Goal: Task Accomplishment & Management: Manage account settings

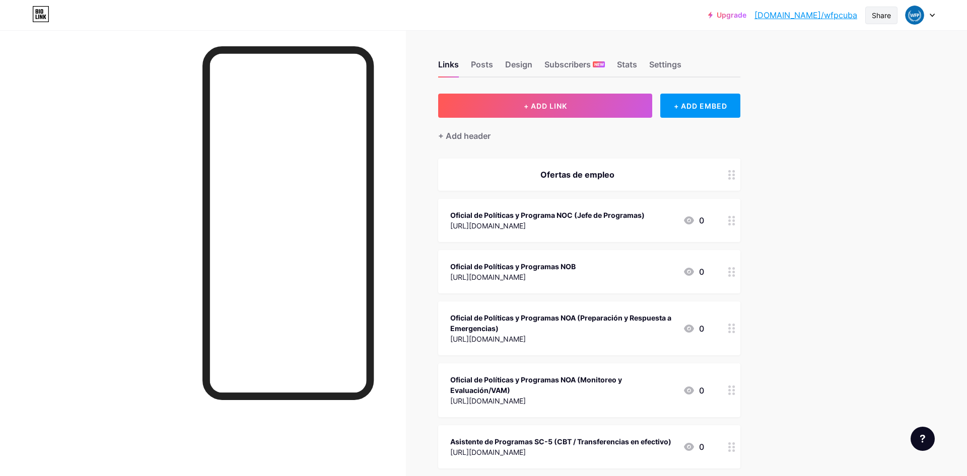
click at [885, 19] on div "Share" at bounding box center [881, 15] width 19 height 11
click at [804, 49] on div "Copy link" at bounding box center [797, 52] width 37 height 12
click at [909, 195] on div "Upgrade bio.link/wfpcub... bio.link/wfpcuba Share Copy link https://bio.link/wf…" at bounding box center [483, 436] width 967 height 873
click at [516, 67] on div "Design" at bounding box center [518, 67] width 27 height 18
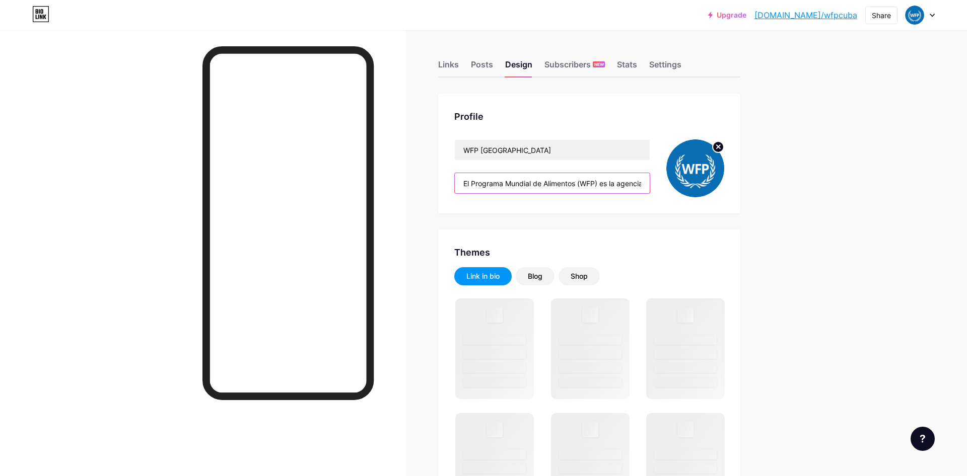
click at [544, 181] on input "El Programa Mundial de Alimentos (WFP) es la agencia humanitaria más grande en …" at bounding box center [552, 183] width 195 height 20
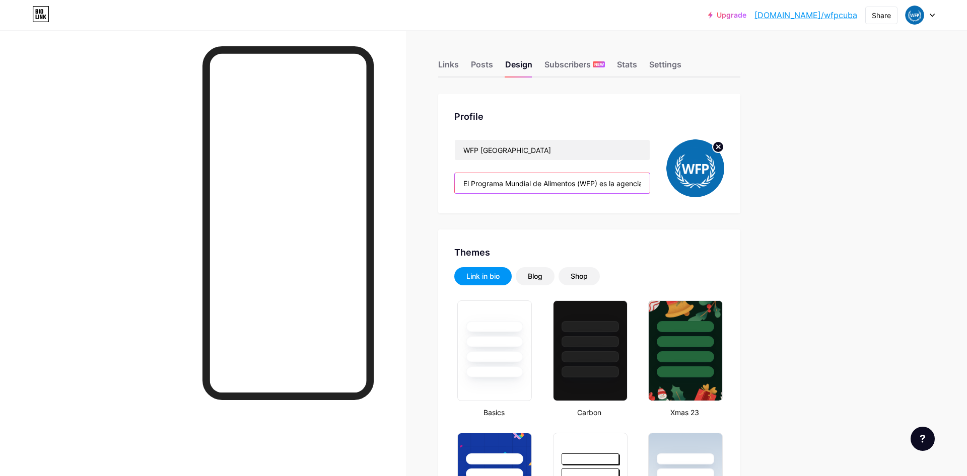
click at [518, 183] on input "El Programa Mundial de Alimentos (WFP) es la agencia humanitaria más grande en …" at bounding box center [552, 183] width 195 height 20
